Goal: Transaction & Acquisition: Obtain resource

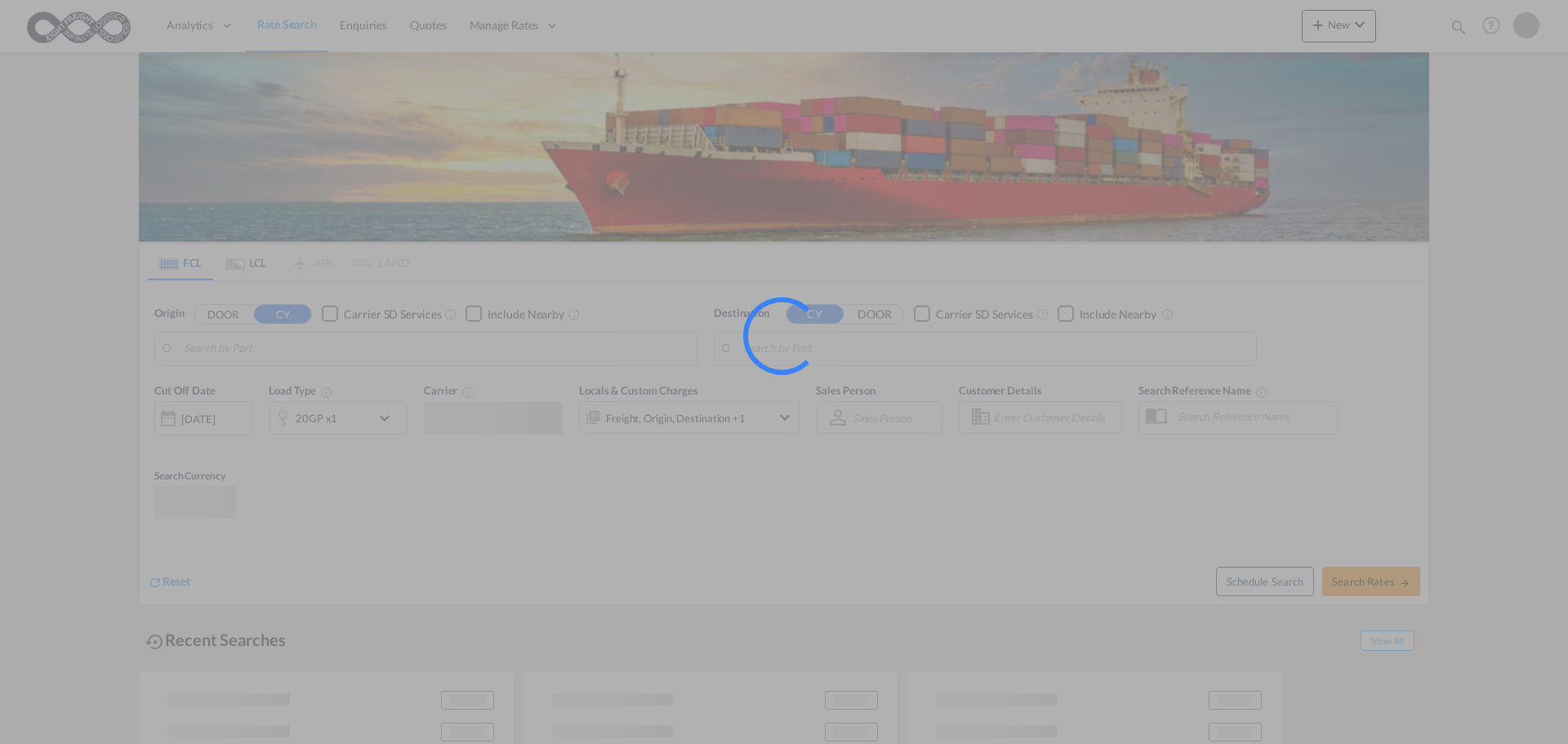
type input "Koper, SIKOP"
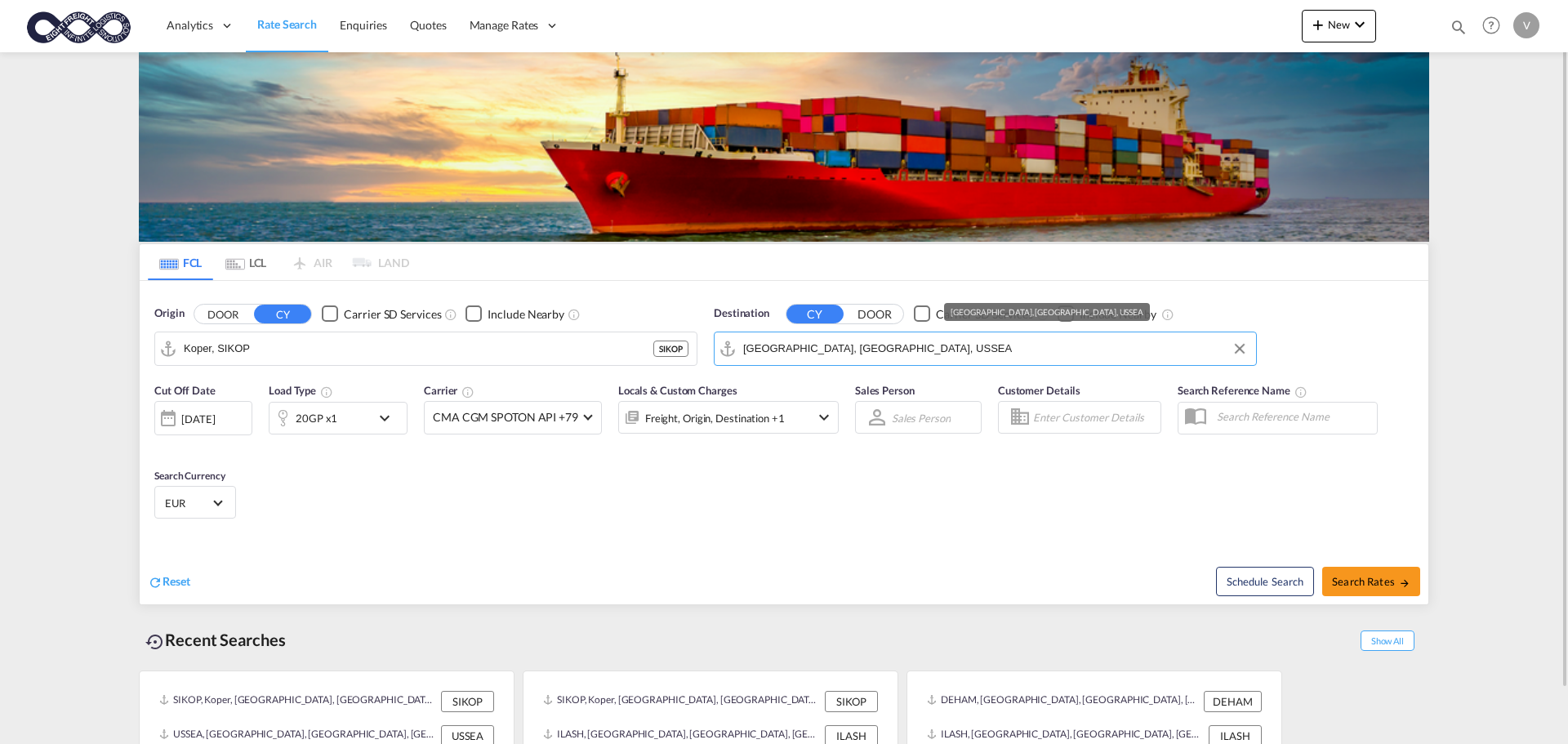
click at [774, 348] on input "[GEOGRAPHIC_DATA], [GEOGRAPHIC_DATA], USSEA" at bounding box center [995, 348] width 505 height 25
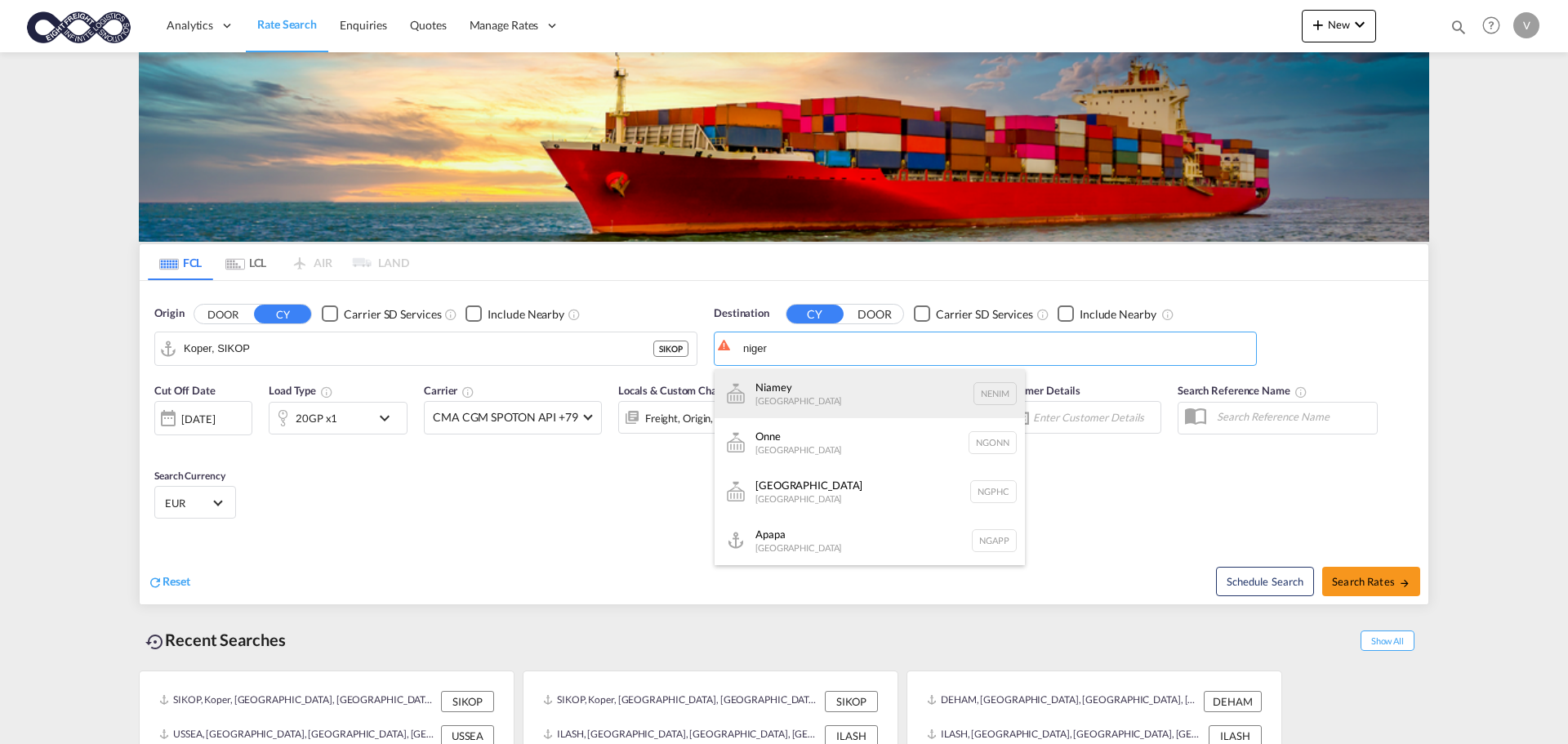
click at [783, 395] on div "Niamey Niger NENIM" at bounding box center [869, 393] width 311 height 49
type input "Niamey, NENIM"
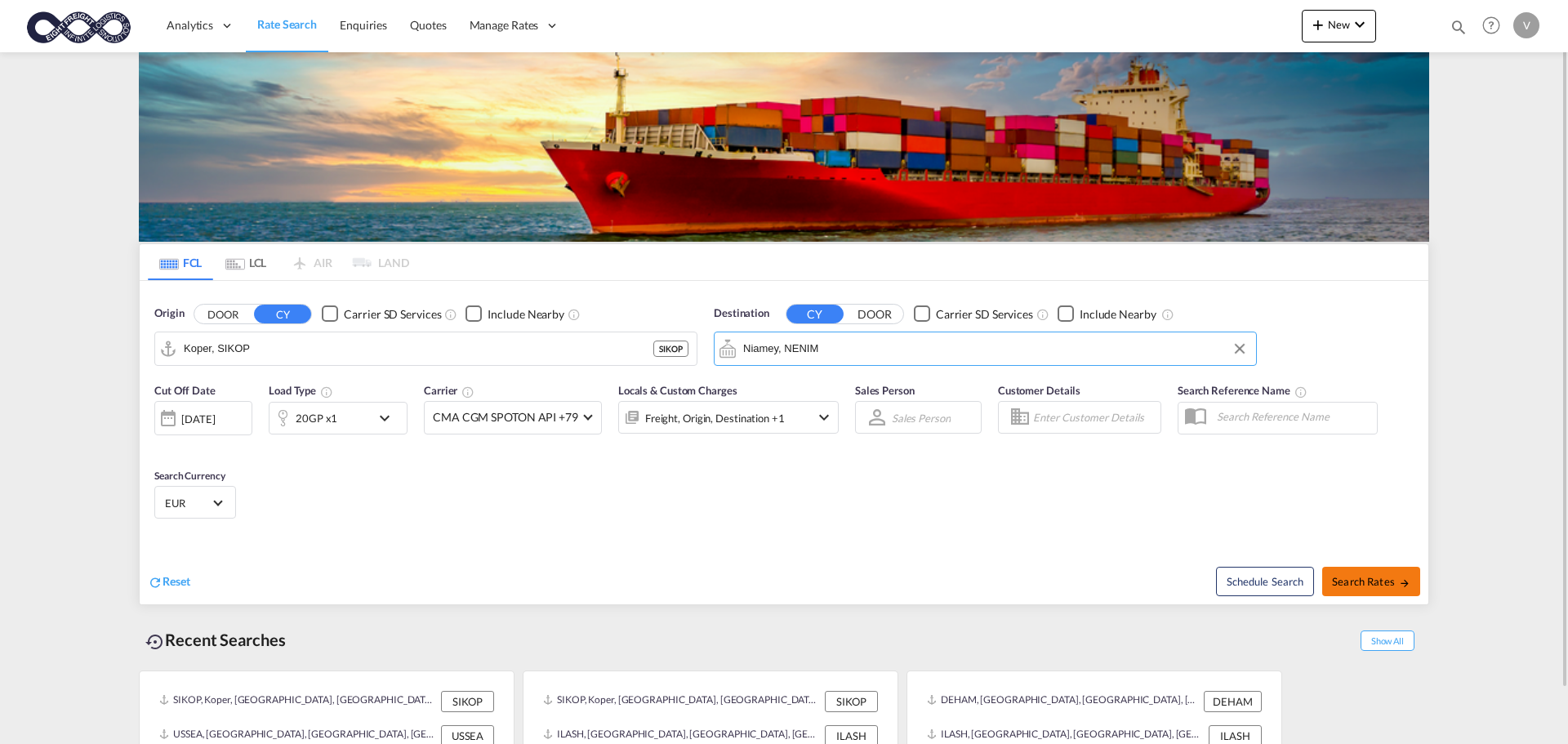
click at [1374, 572] on button "Search Rates" at bounding box center [1371, 581] width 98 height 30
type input "SIKOP to NENIM / 16 Sep 2025"
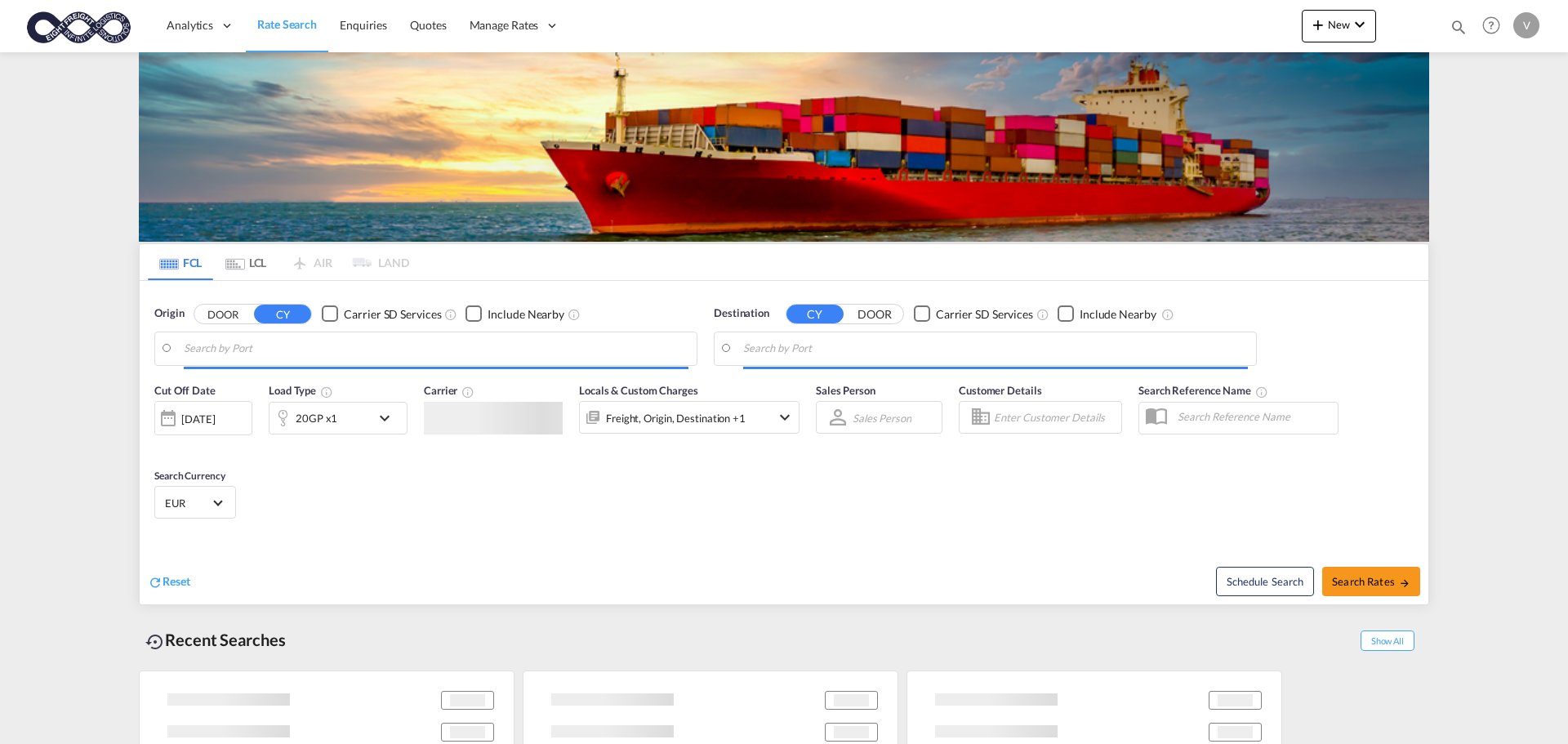
type input "Koper, SIKOP"
type input "Niamey, NENIM"
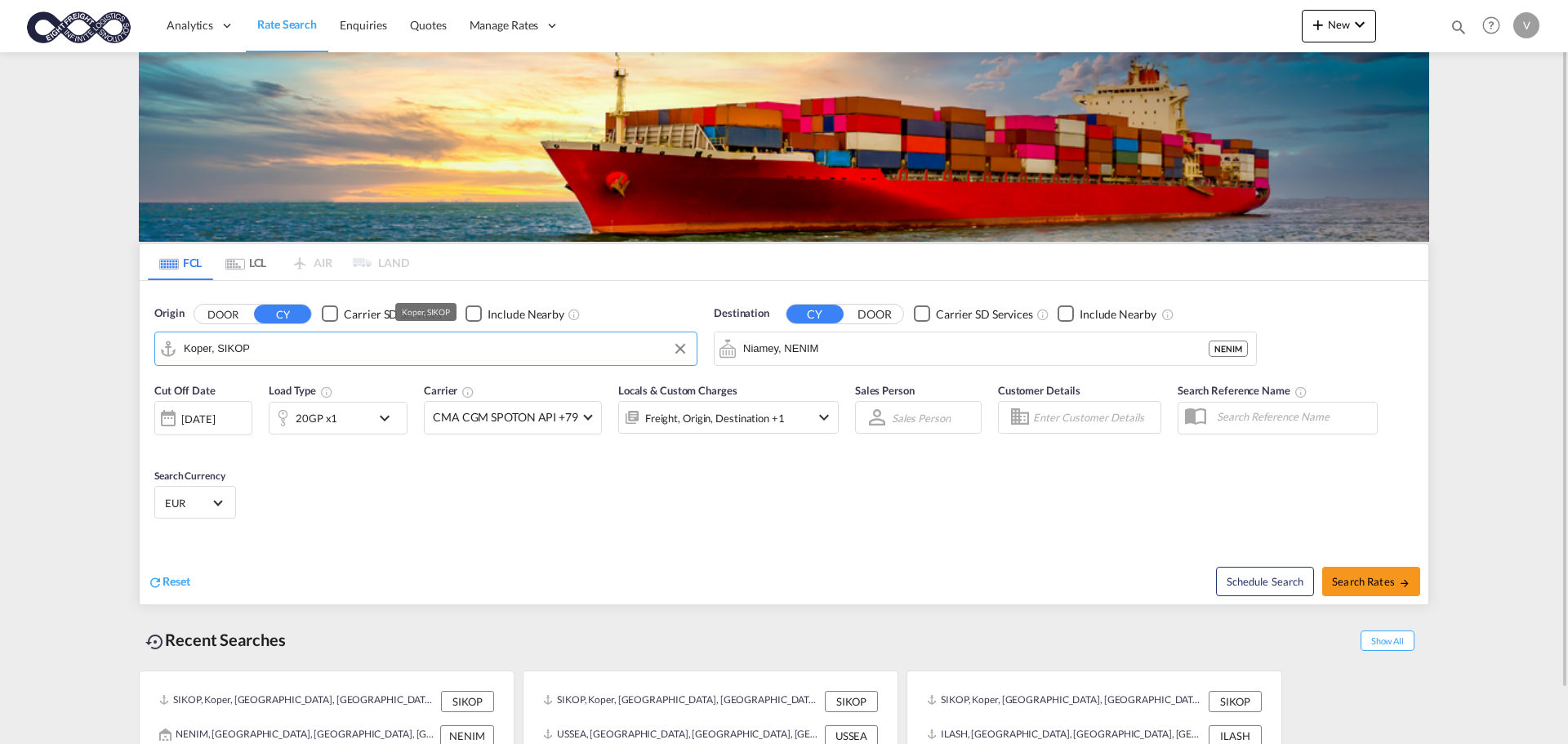
click at [269, 350] on input "Koper, SIKOP" at bounding box center [436, 348] width 505 height 25
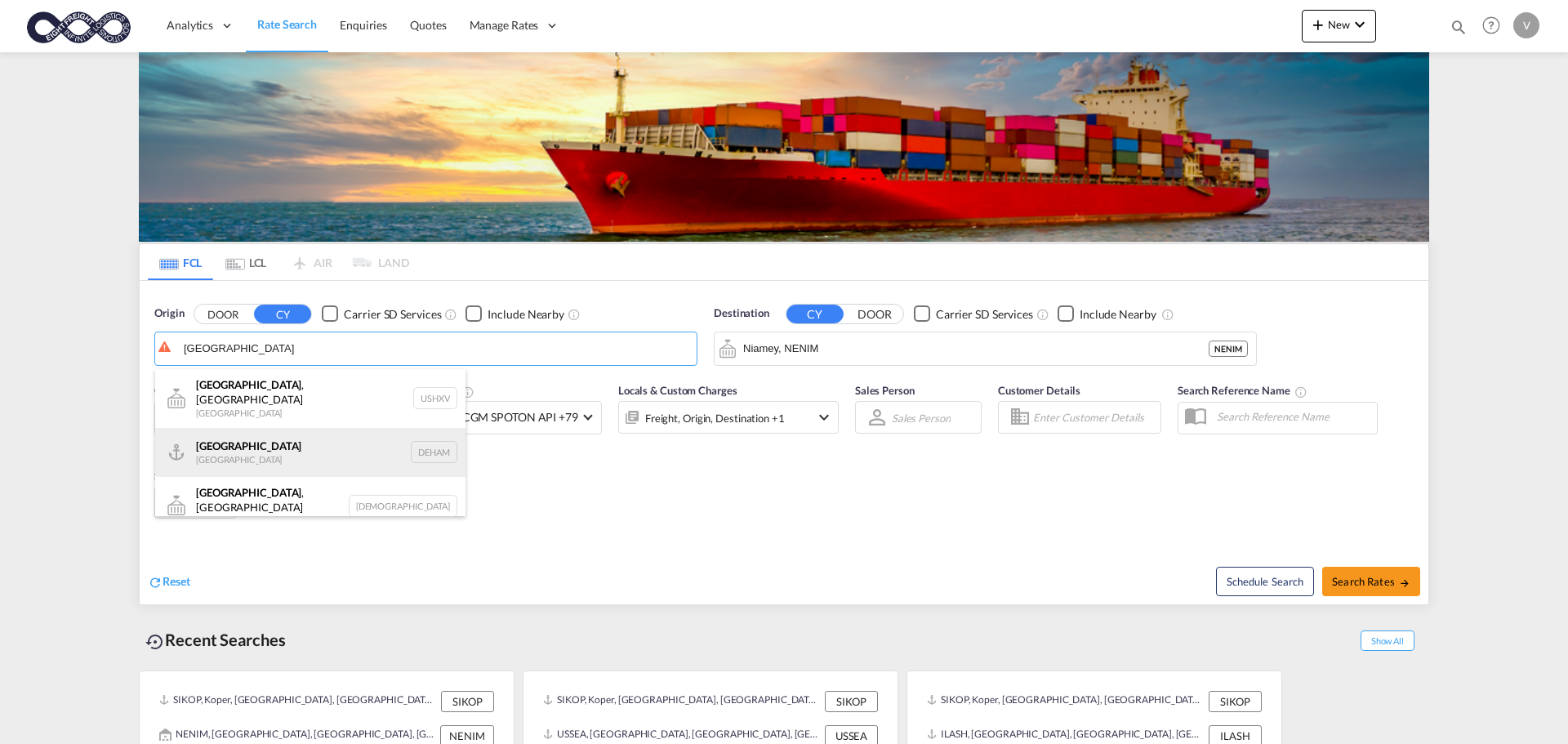
click at [246, 443] on div "[GEOGRAPHIC_DATA] [GEOGRAPHIC_DATA] DEHAM" at bounding box center [310, 451] width 311 height 49
type input "[GEOGRAPHIC_DATA], [GEOGRAPHIC_DATA]"
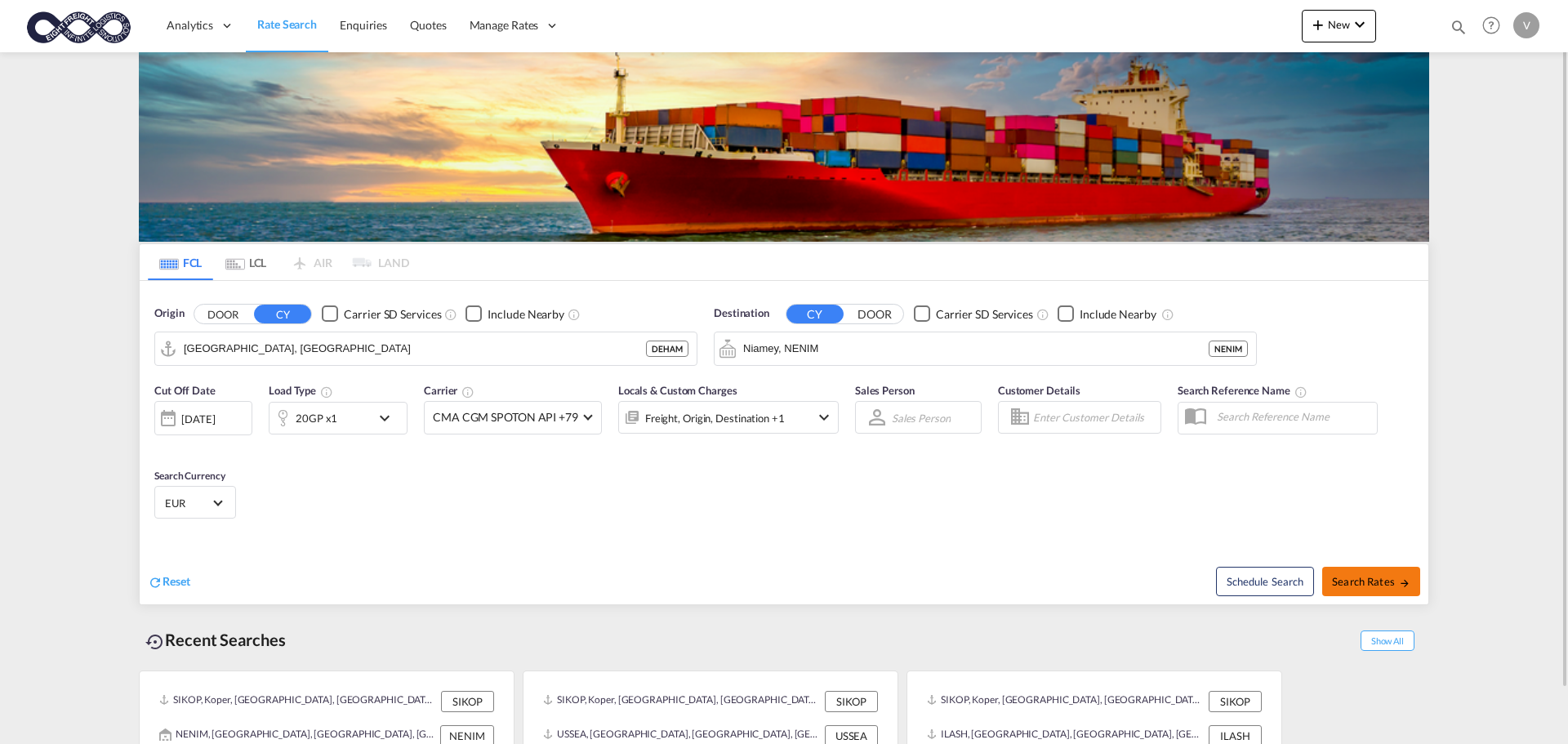
click at [1378, 586] on span "Search Rates" at bounding box center [1371, 580] width 78 height 13
type input "DEHAM to NENIM / [DATE]"
